Goal: Obtain resource: Download file/media

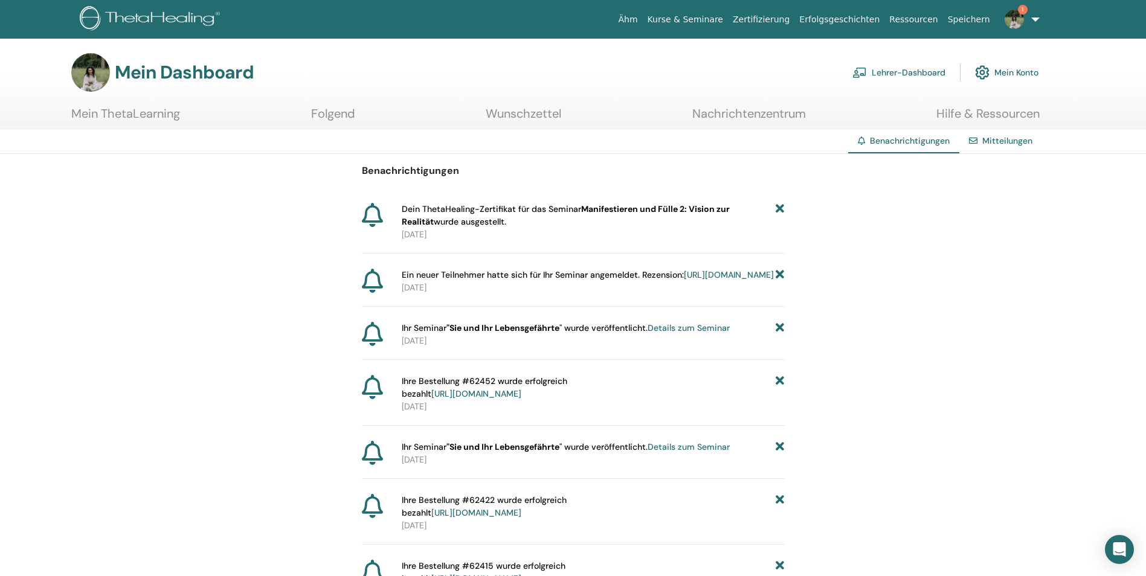
click at [166, 112] on link "Mein ThetaLearning" at bounding box center [125, 118] width 109 height 24
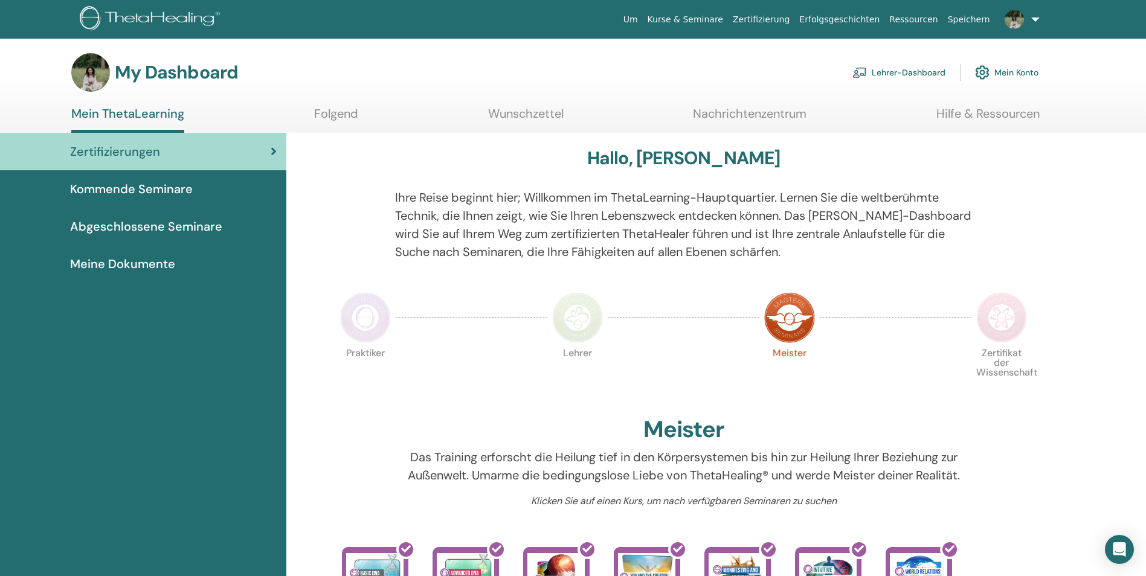
click at [130, 222] on span "Abgeschlossene Seminare" at bounding box center [146, 226] width 152 height 18
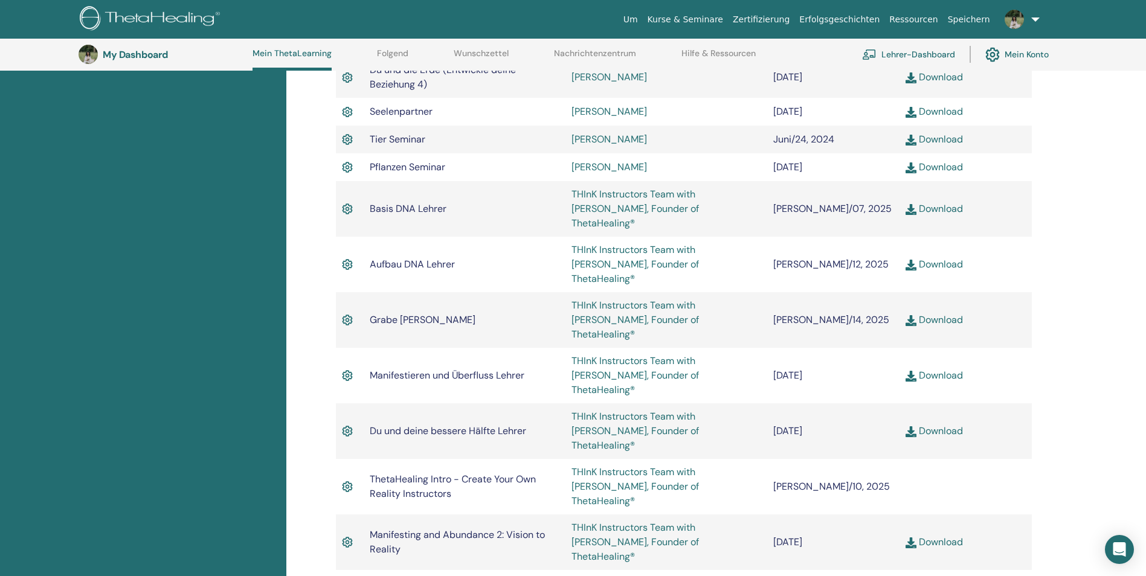
scroll to position [817, 0]
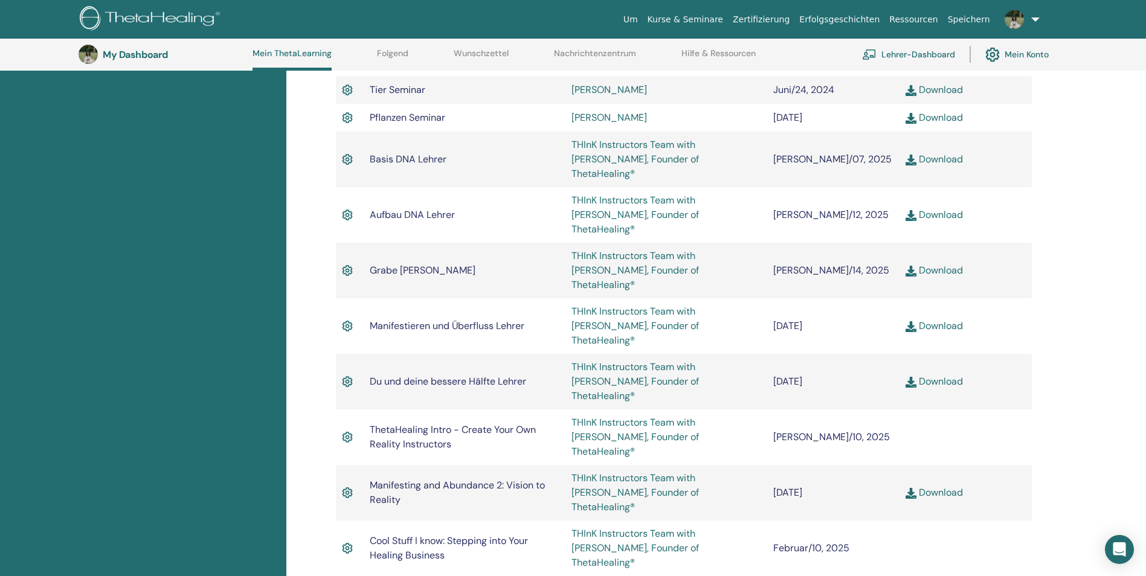
click at [949, 486] on link "Download" at bounding box center [933, 492] width 57 height 13
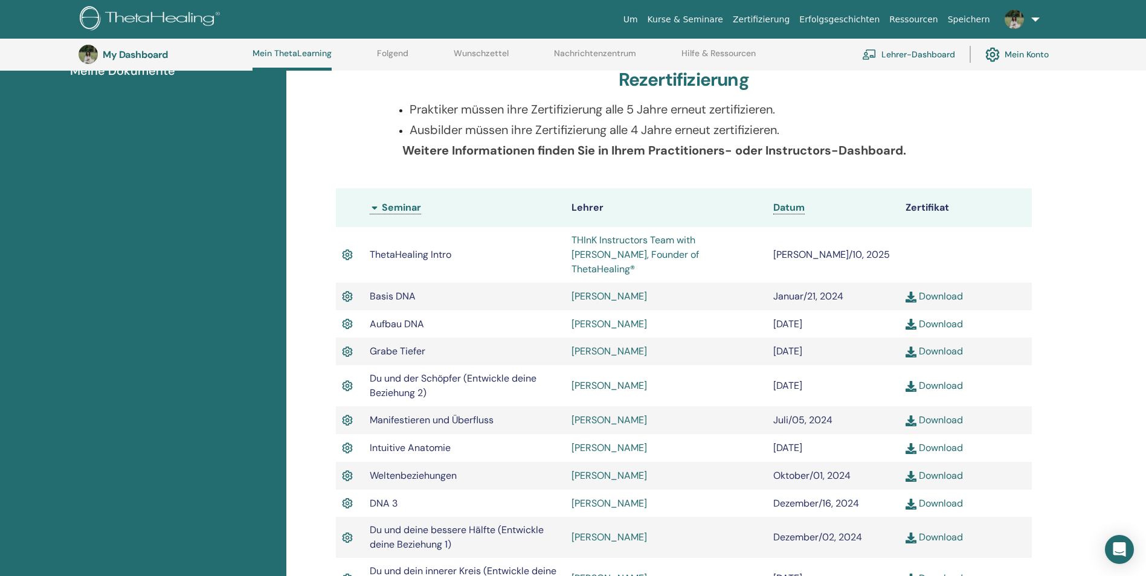
scroll to position [213, 0]
